Goal: Task Accomplishment & Management: Use online tool/utility

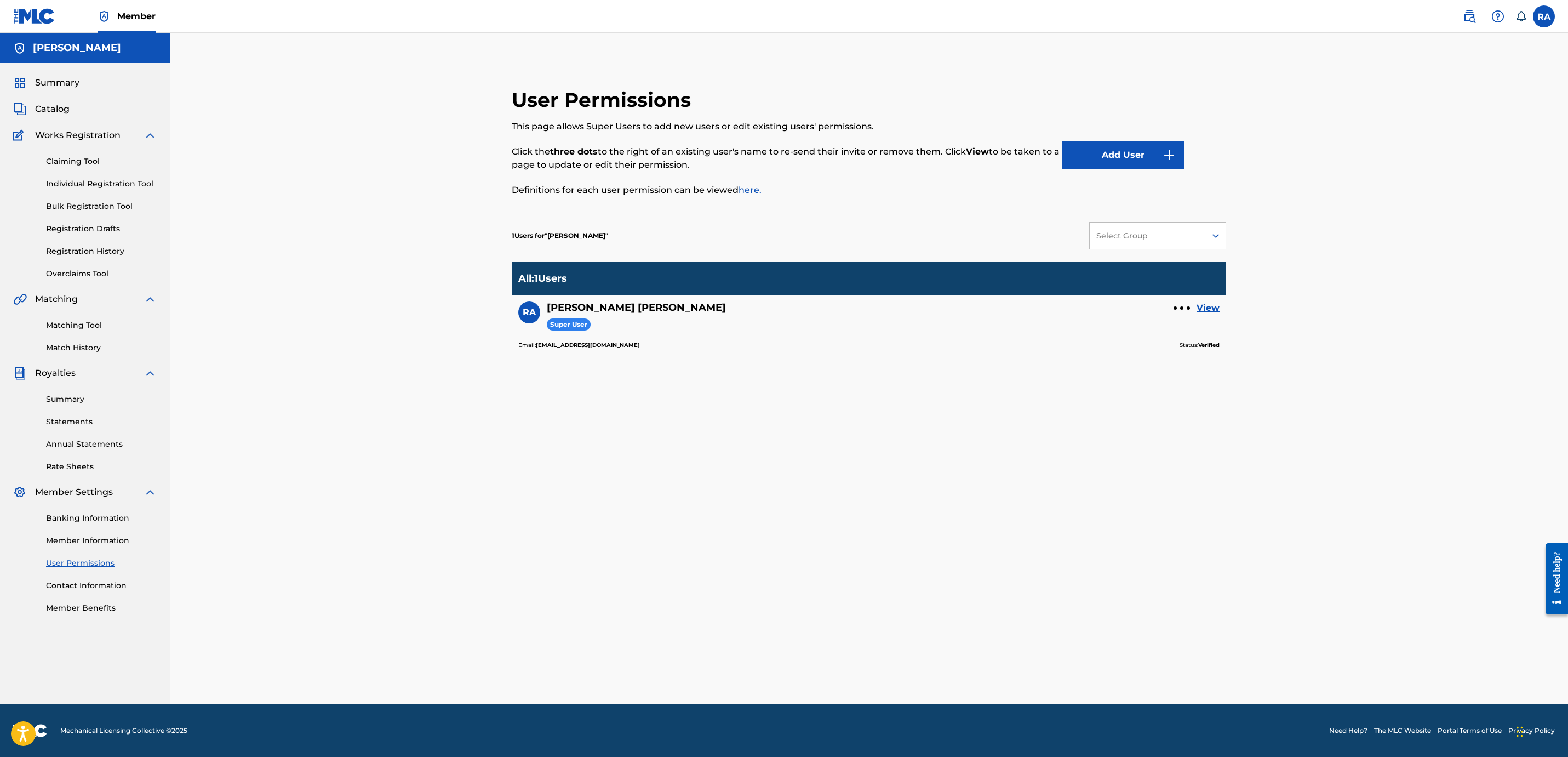
click at [97, 204] on link "Bulk Registration Tool" at bounding box center [101, 206] width 110 height 12
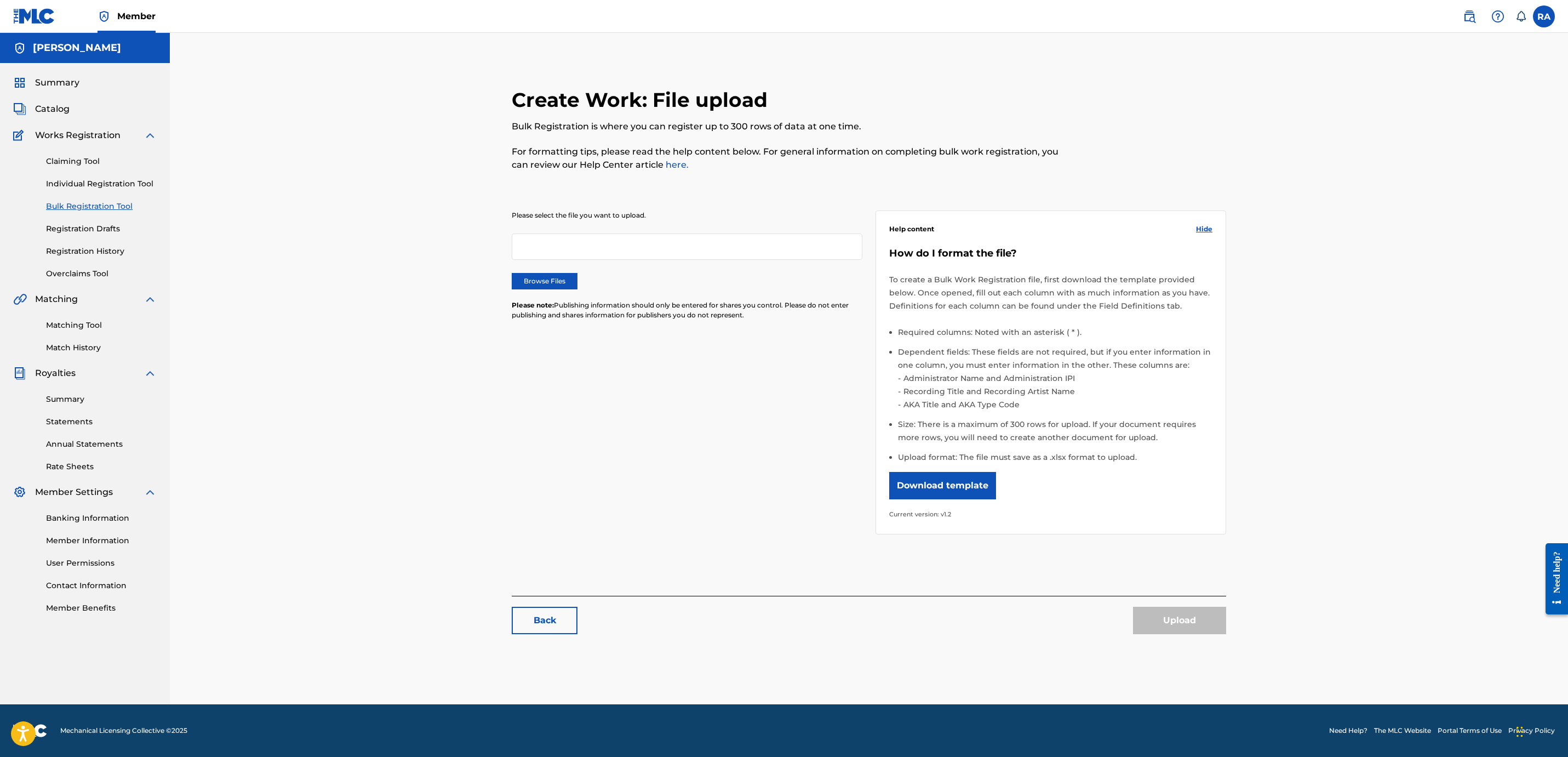
click at [534, 273] on label "Browse Files" at bounding box center [544, 281] width 66 height 17
click at [0, 0] on input "Browse Files" at bounding box center [0, 0] width 0 height 0
click at [1185, 623] on button "Upload" at bounding box center [1179, 621] width 93 height 27
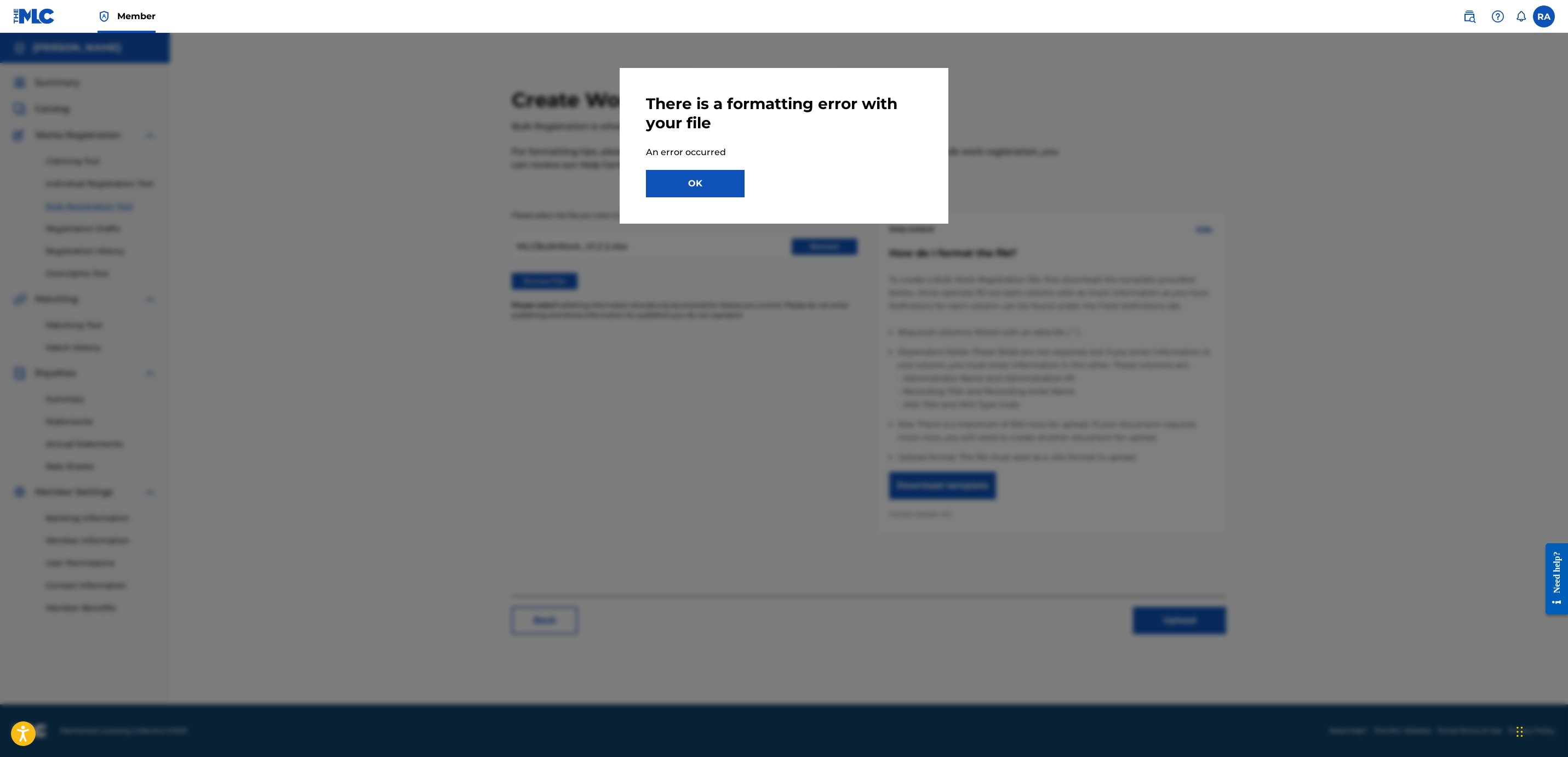
click at [696, 172] on button "OK" at bounding box center [695, 183] width 99 height 27
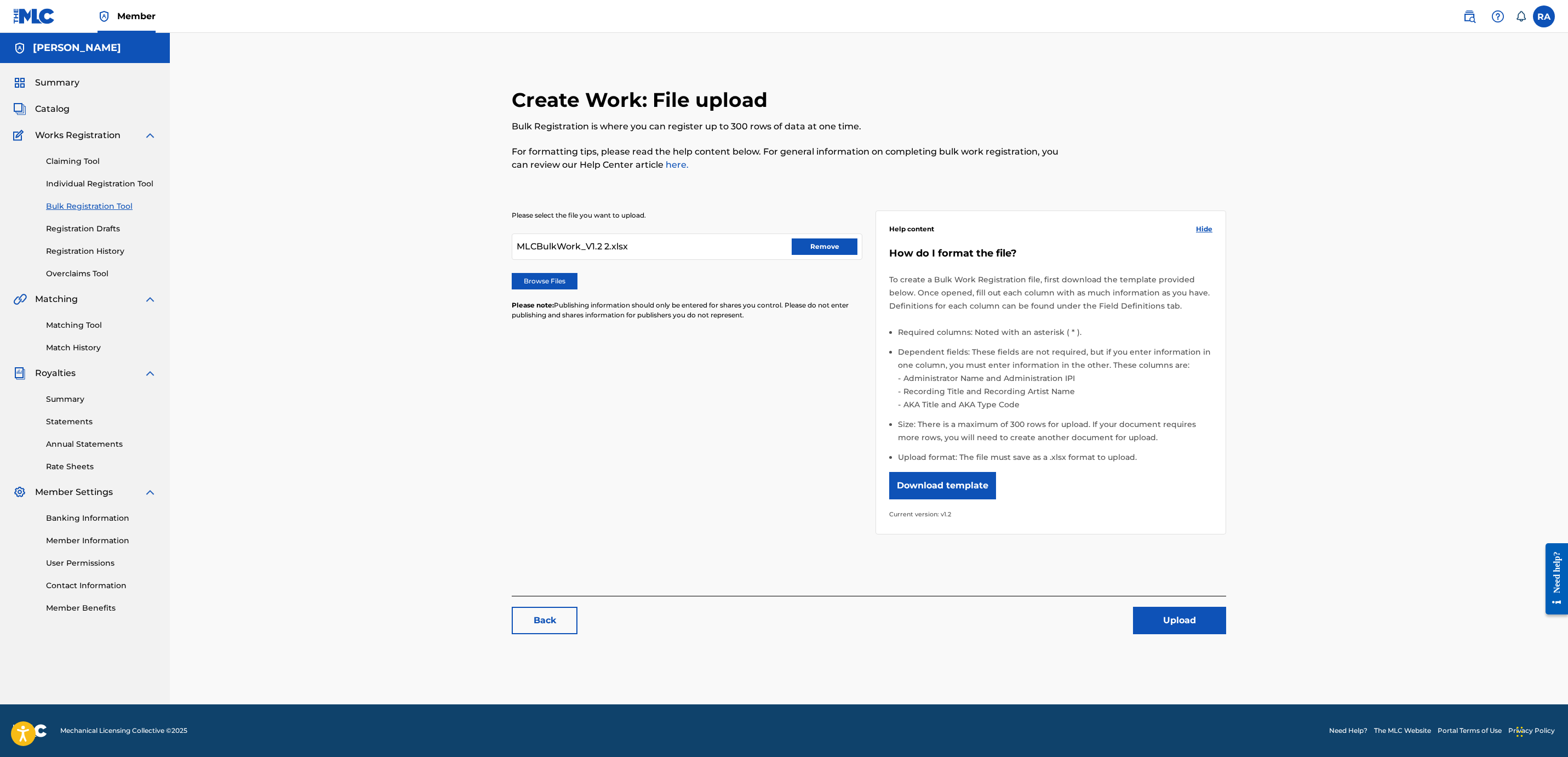
click at [815, 248] on button "Remove" at bounding box center [824, 246] width 66 height 17
click at [554, 275] on label "Browse Files" at bounding box center [544, 281] width 66 height 17
click at [0, 0] on input "Browse Files" at bounding box center [0, 0] width 0 height 0
click at [533, 281] on label "Browse Files" at bounding box center [544, 281] width 66 height 17
click at [0, 0] on input "Browse Files" at bounding box center [0, 0] width 0 height 0
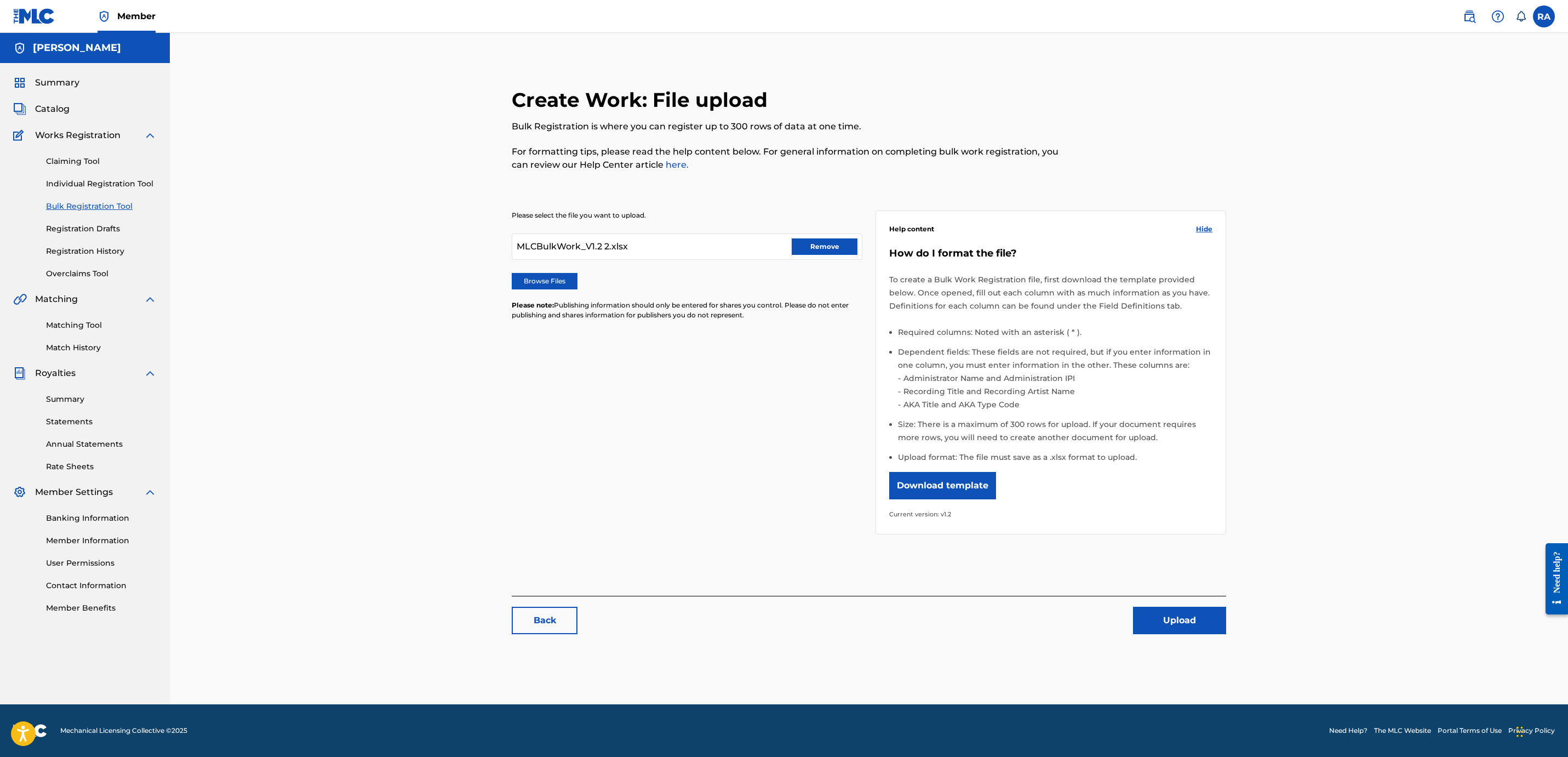
click at [1158, 607] on button "Upload" at bounding box center [1179, 621] width 93 height 27
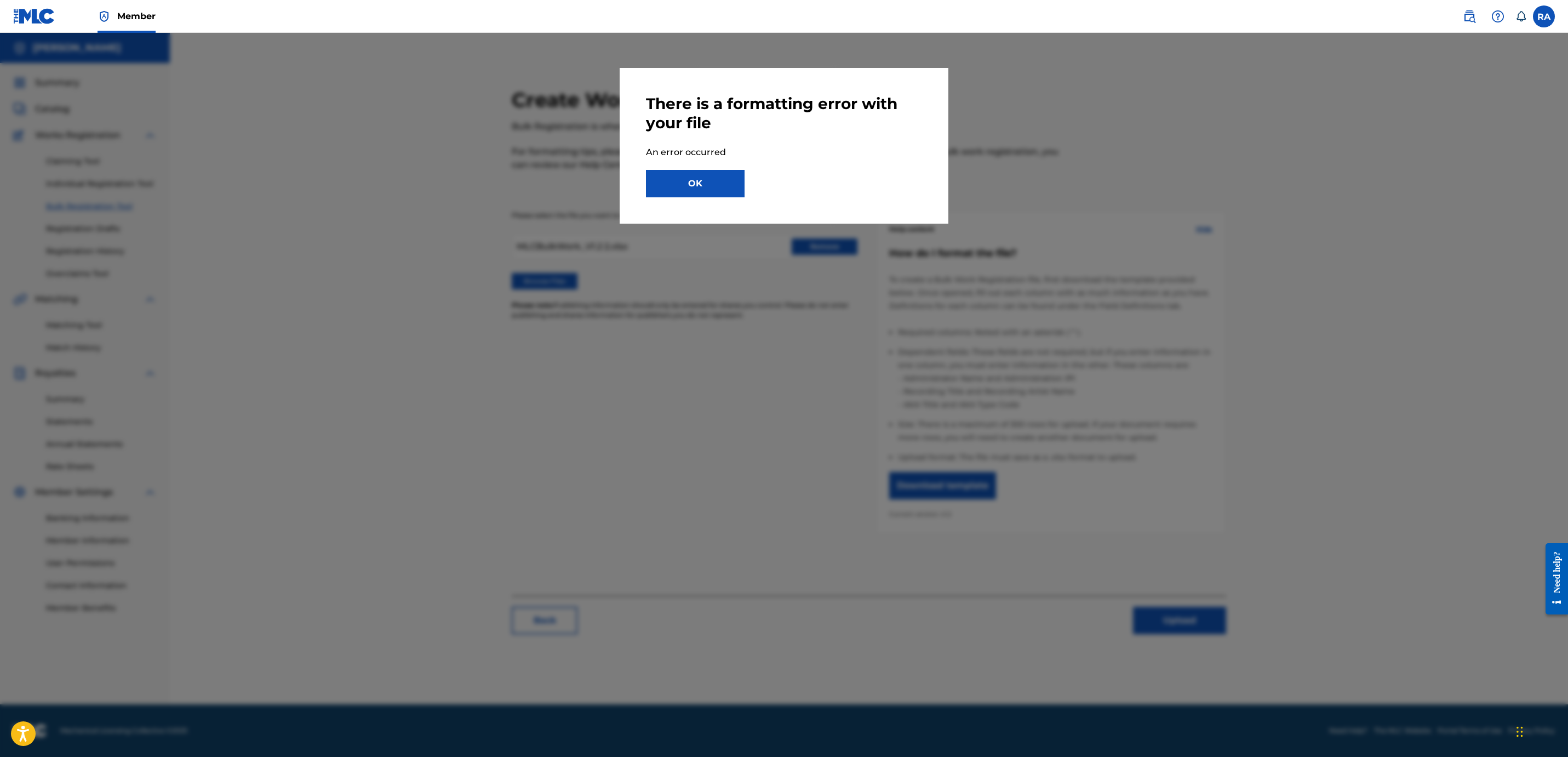
click at [702, 172] on button "OK" at bounding box center [695, 183] width 99 height 27
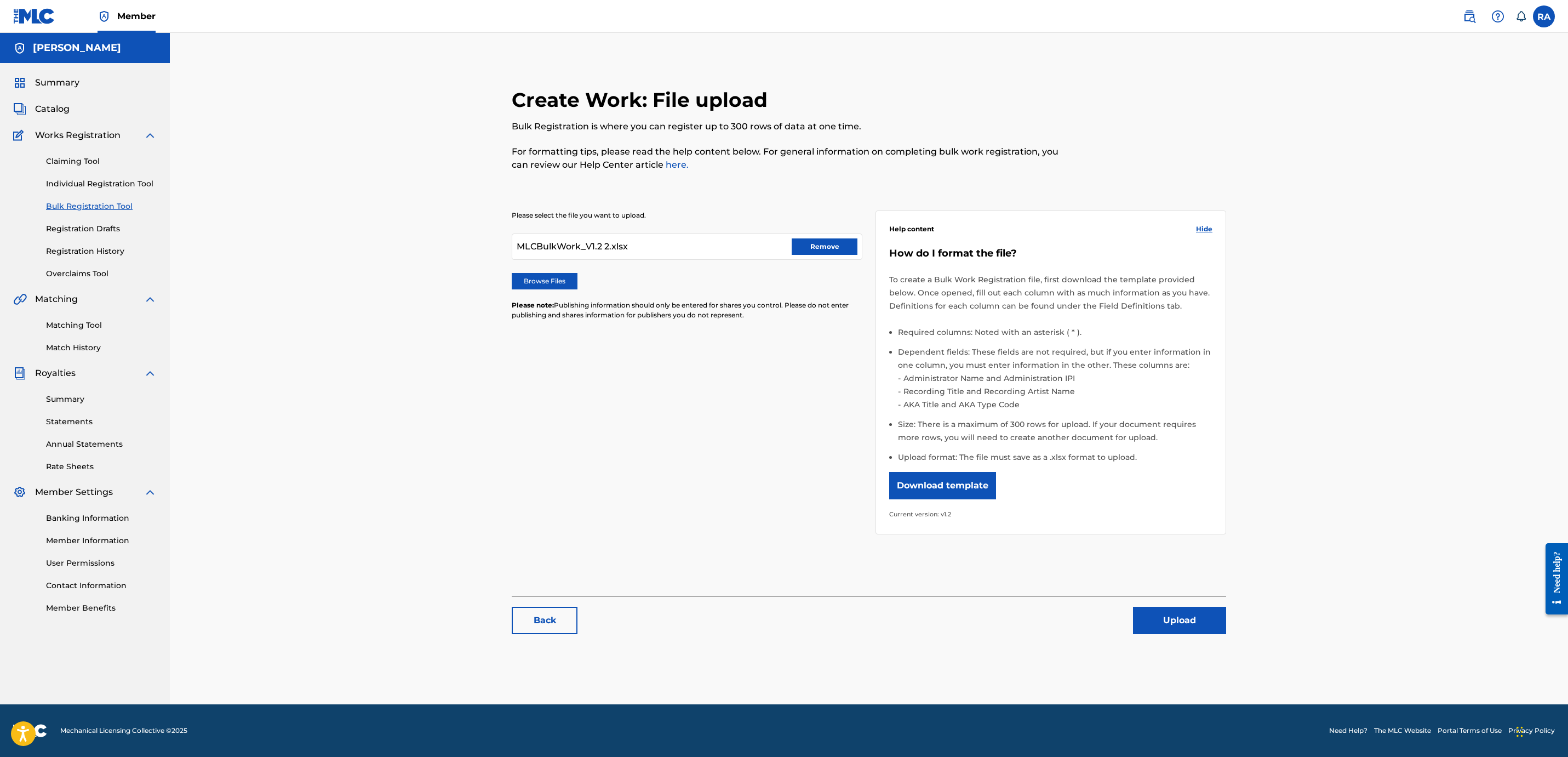
click at [820, 252] on button "Remove" at bounding box center [824, 246] width 66 height 17
click at [550, 279] on label "Browse Files" at bounding box center [544, 281] width 66 height 17
click at [0, 0] on input "Browse Files" at bounding box center [0, 0] width 0 height 0
click at [1164, 612] on button "Upload" at bounding box center [1179, 621] width 93 height 27
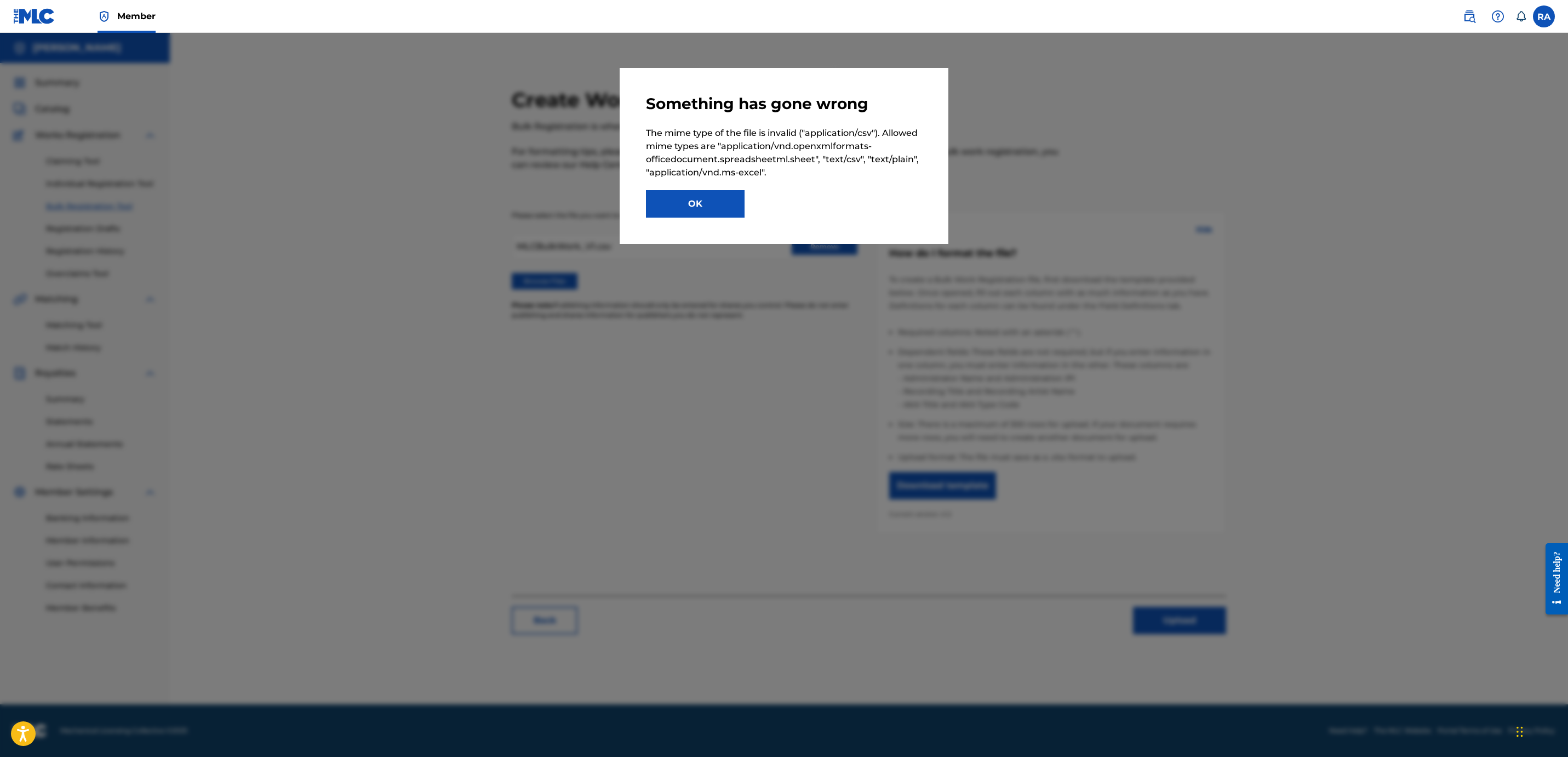
click at [728, 204] on button "OK" at bounding box center [695, 204] width 99 height 27
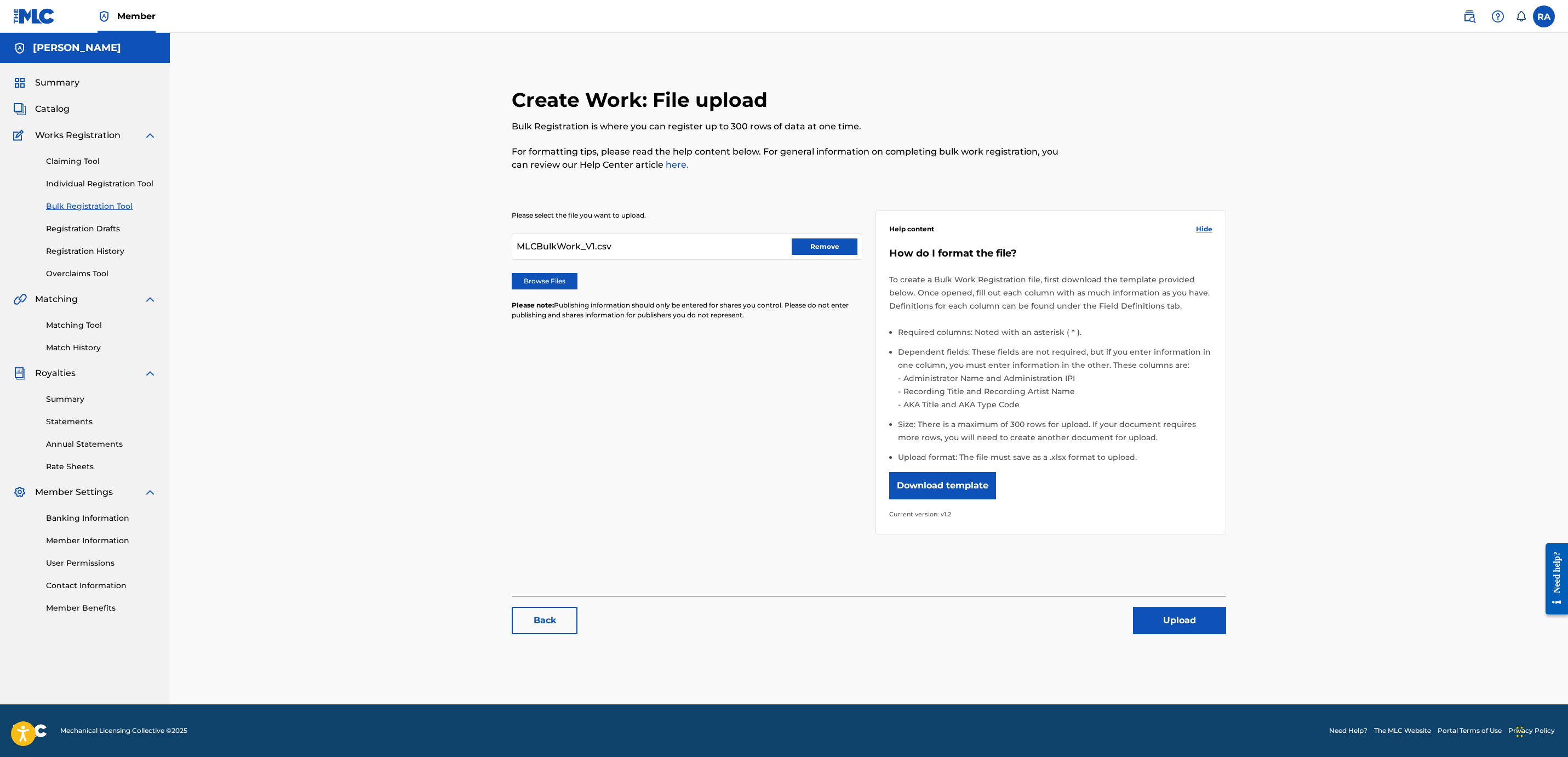
click at [830, 250] on button "Remove" at bounding box center [824, 246] width 66 height 17
click at [559, 276] on label "Browse Files" at bounding box center [544, 281] width 66 height 17
click at [0, 0] on input "Browse Files" at bounding box center [0, 0] width 0 height 0
click at [1188, 620] on button "Upload" at bounding box center [1179, 621] width 93 height 27
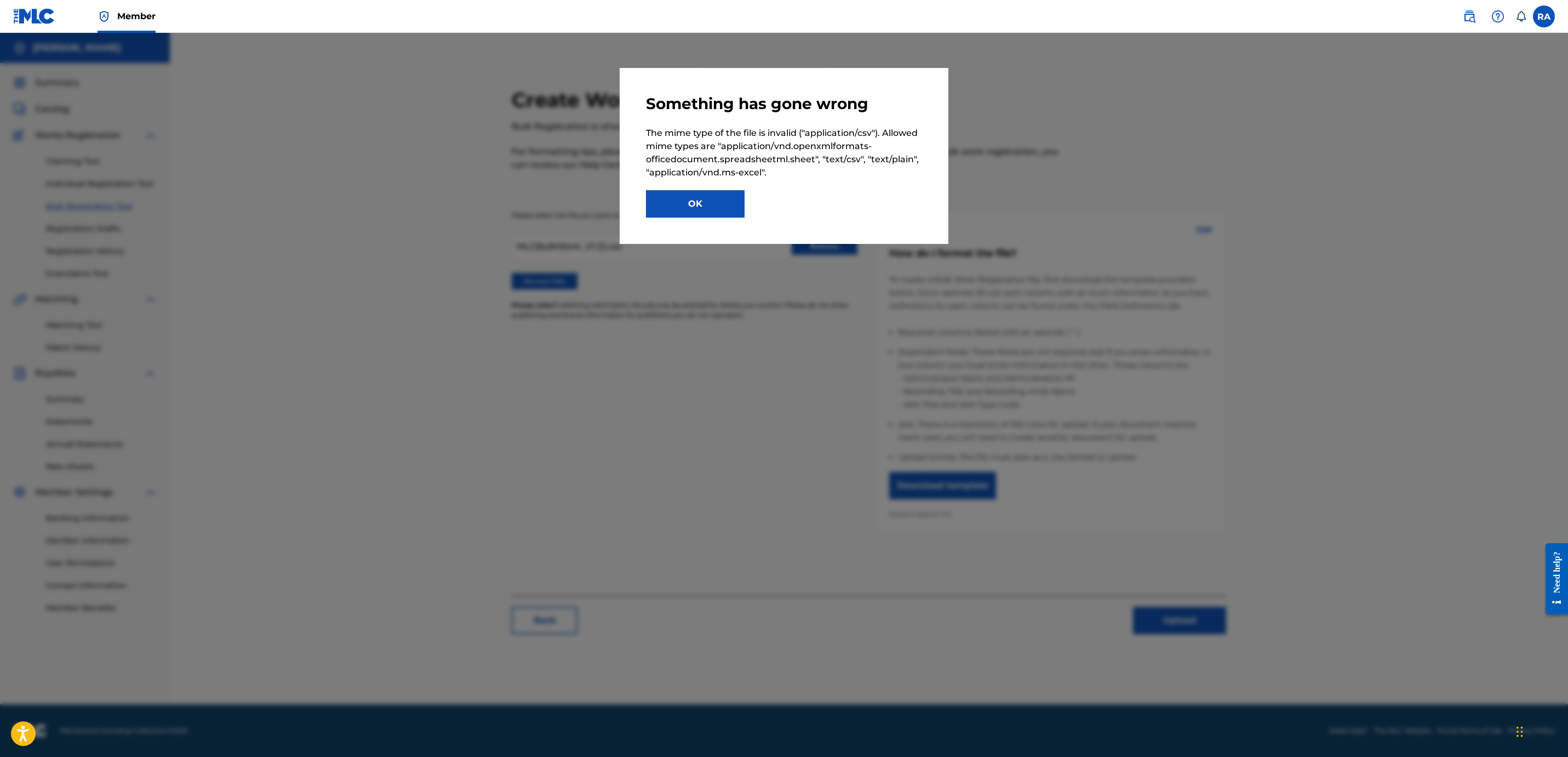
click at [710, 209] on button "OK" at bounding box center [695, 204] width 99 height 27
